Goal: Task Accomplishment & Management: Use online tool/utility

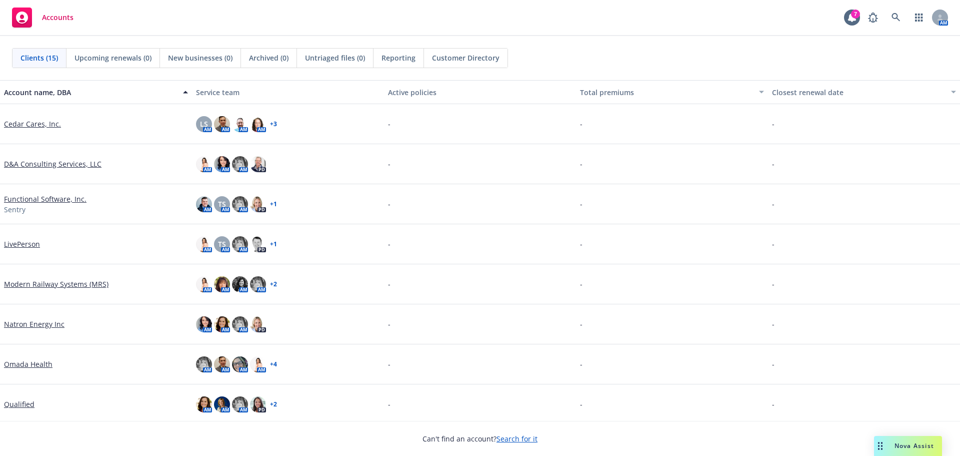
click at [514, 441] on link "Search for it" at bounding box center [517, 439] width 41 height 10
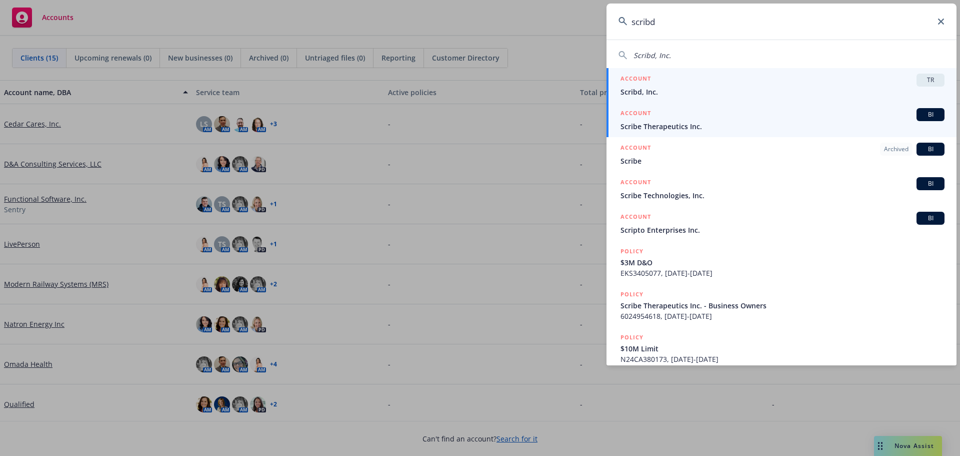
type input "scribd"
click at [645, 85] on h5 "ACCOUNT" at bounding box center [636, 80] width 31 height 12
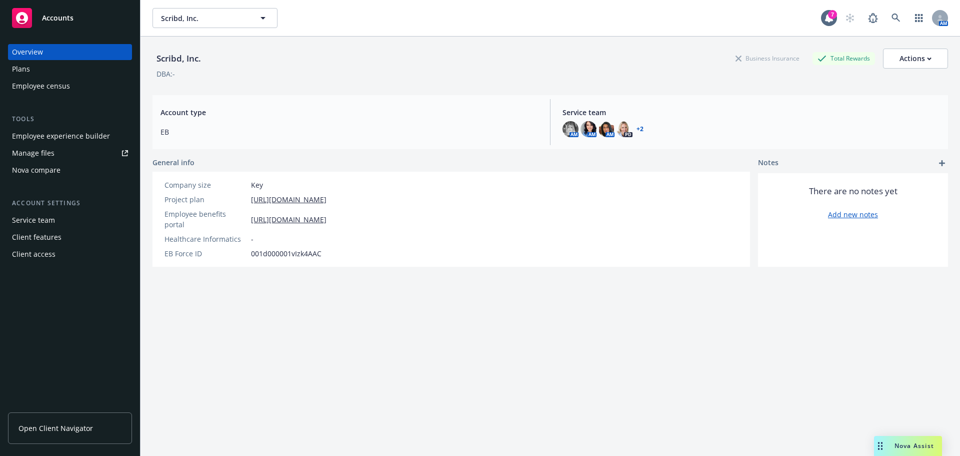
click at [61, 135] on div "Employee experience builder" at bounding box center [61, 136] width 98 height 16
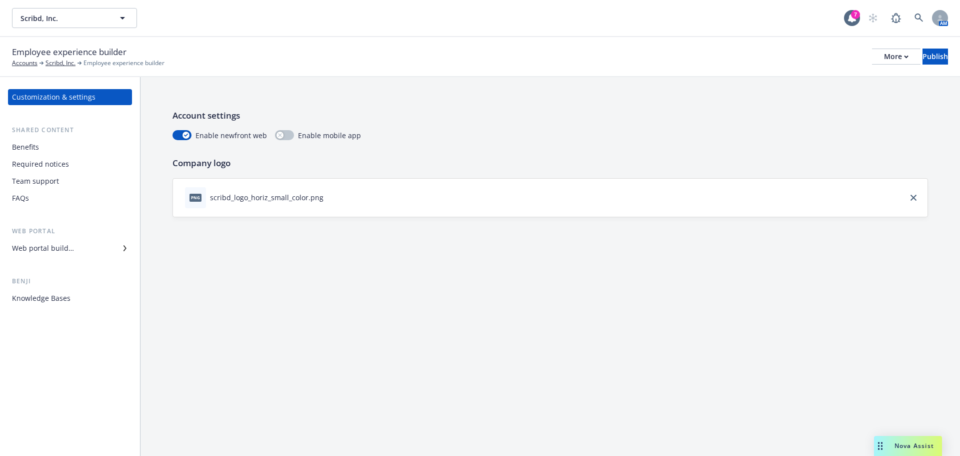
click at [52, 253] on div "Web portal builder" at bounding box center [43, 248] width 62 height 16
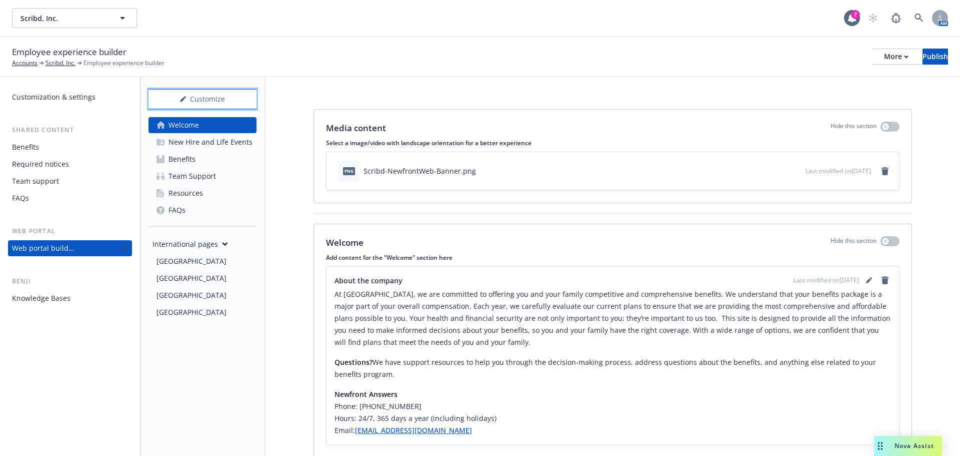
click at [210, 102] on div "Customize" at bounding box center [203, 99] width 108 height 19
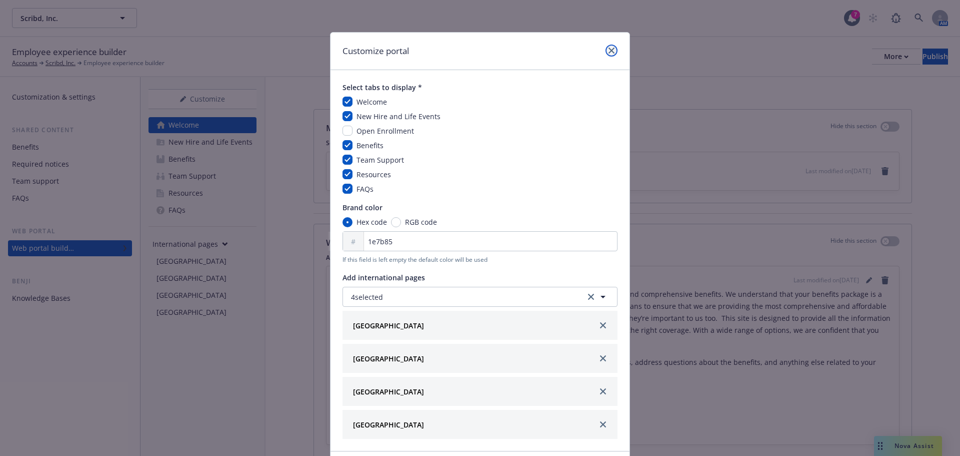
click at [609, 47] on link "close" at bounding box center [612, 51] width 12 height 12
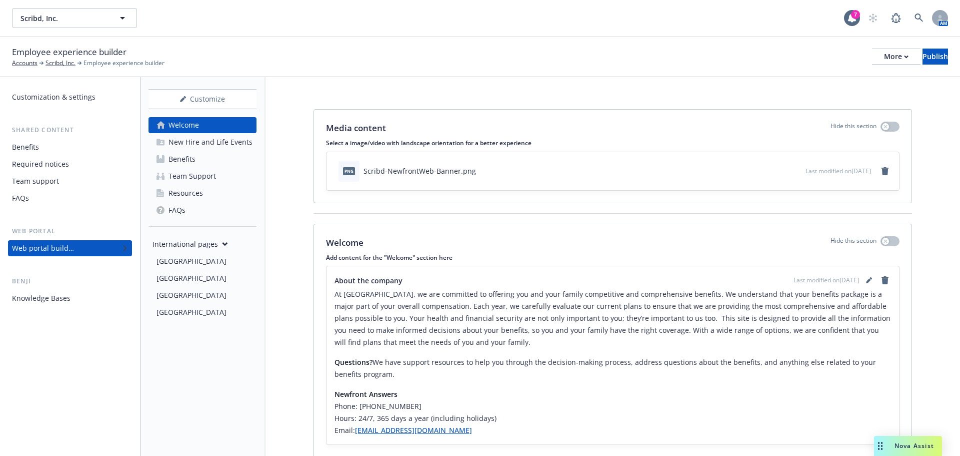
click at [165, 266] on div "Canada" at bounding box center [192, 261] width 70 height 16
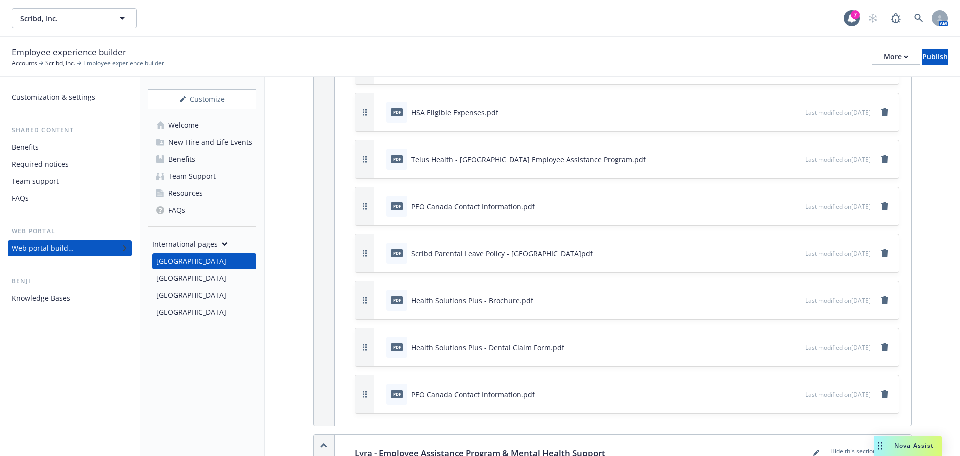
scroll to position [400, 0]
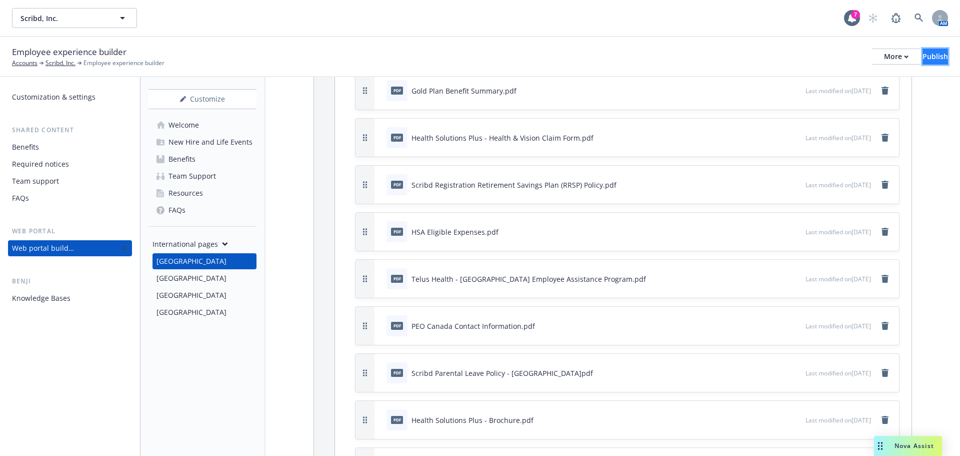
click at [923, 57] on div "Publish" at bounding box center [936, 56] width 26 height 15
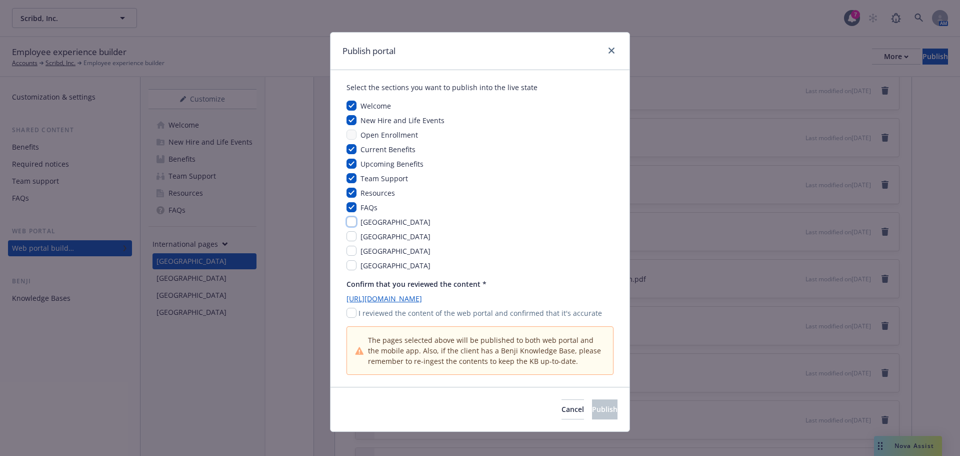
click at [350, 221] on input "checkbox" at bounding box center [352, 222] width 10 height 10
checkbox input "true"
click at [347, 236] on input "checkbox" at bounding box center [352, 236] width 10 height 10
checkbox input "true"
click at [347, 249] on input "checkbox" at bounding box center [352, 251] width 10 height 10
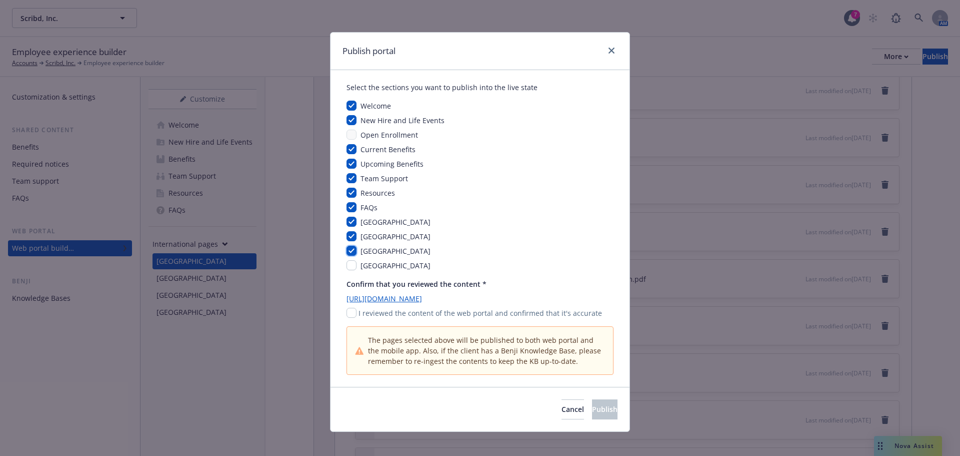
checkbox input "true"
click at [347, 264] on input "checkbox" at bounding box center [352, 265] width 10 height 10
checkbox input "true"
click at [347, 314] on input "checkbox" at bounding box center [352, 313] width 10 height 10
checkbox input "true"
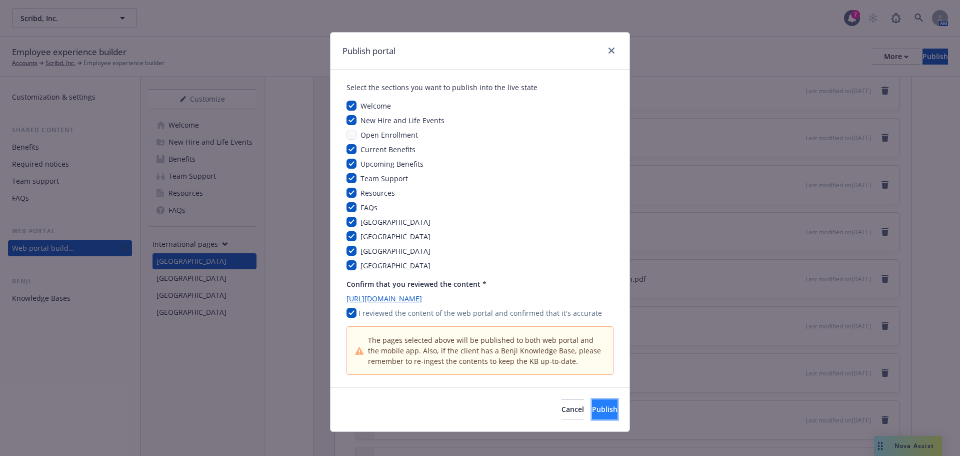
click at [592, 405] on button "Publish" at bounding box center [605, 409] width 26 height 20
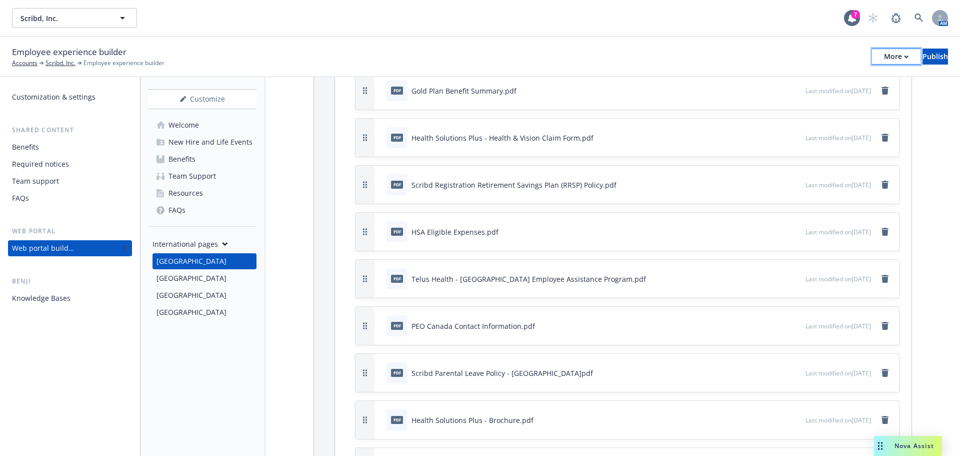
click at [884, 56] on div "More" at bounding box center [896, 56] width 25 height 15
click at [780, 80] on link "Copy preview link" at bounding box center [814, 79] width 148 height 20
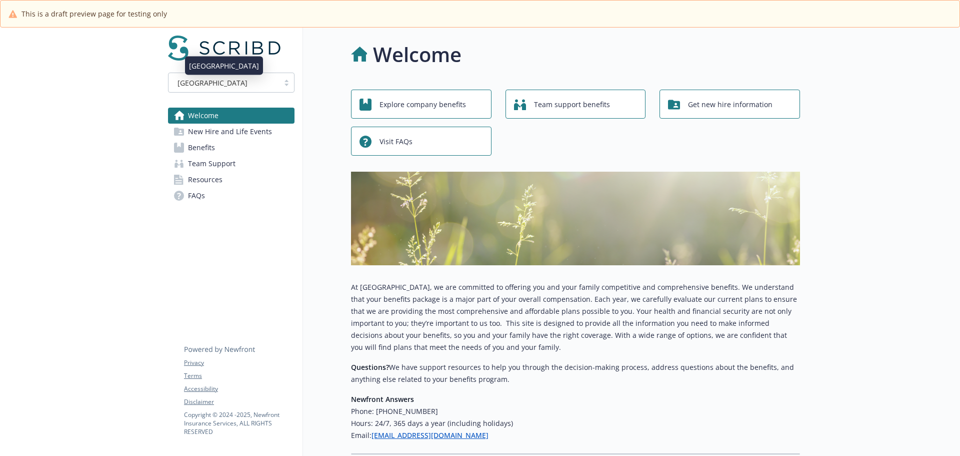
click at [239, 86] on div "USA" at bounding box center [224, 83] width 101 height 11
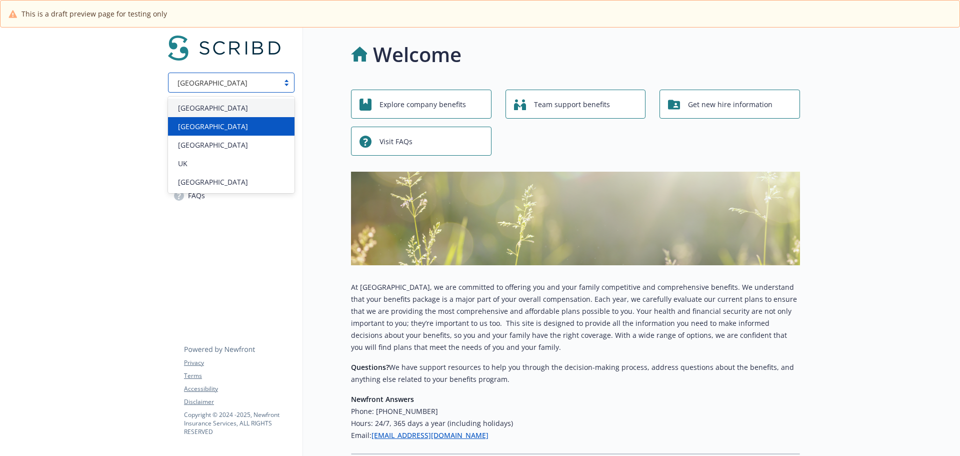
click at [199, 121] on div "Canada" at bounding box center [231, 126] width 127 height 19
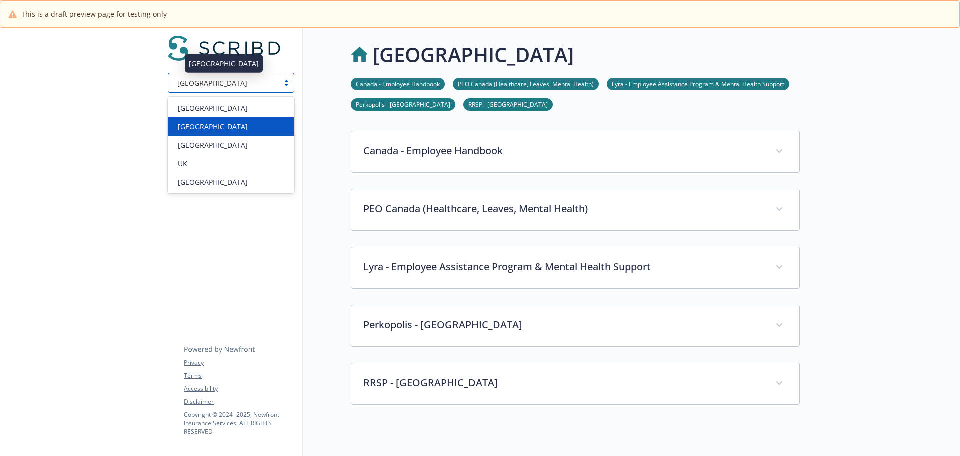
click at [225, 88] on div "Canada" at bounding box center [224, 83] width 101 height 11
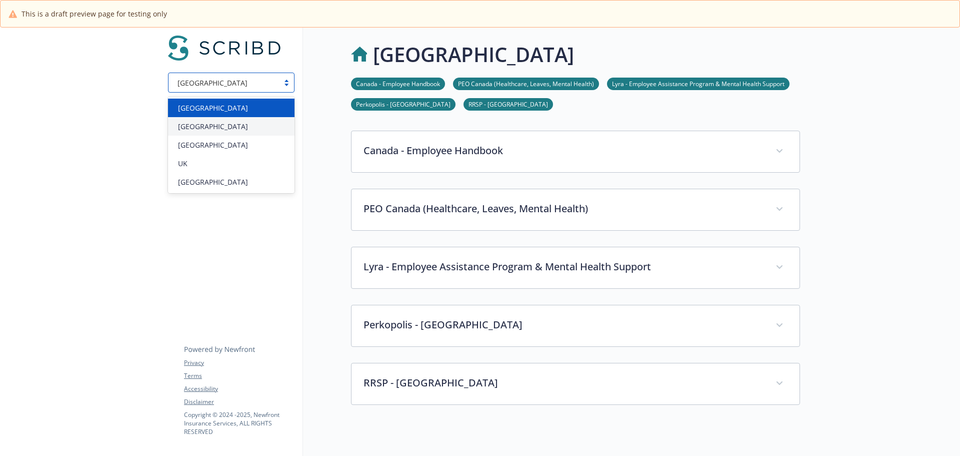
click at [187, 112] on span "USA" at bounding box center [213, 108] width 70 height 11
